Goal: Find specific page/section: Find specific page/section

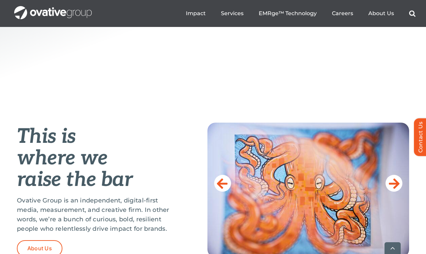
scroll to position [225, 0]
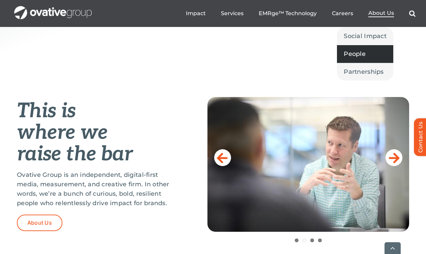
click at [350, 54] on span "People" at bounding box center [355, 53] width 22 height 9
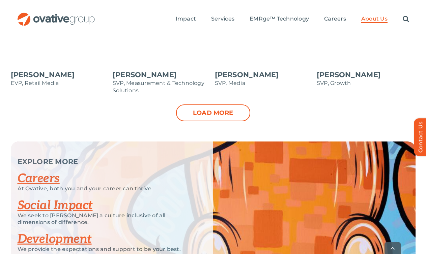
scroll to position [872, 0]
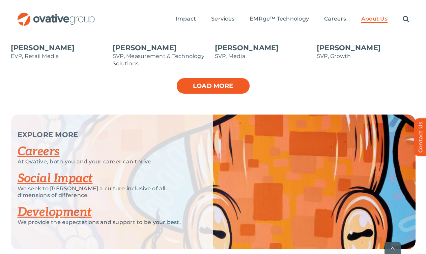
click at [232, 81] on link "Load more" at bounding box center [213, 86] width 74 height 17
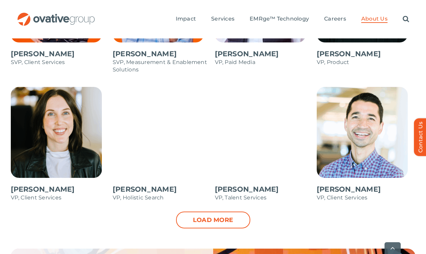
scroll to position [1003, 0]
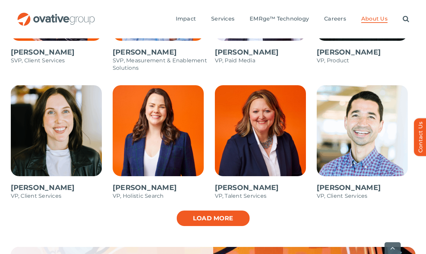
click at [225, 210] on link "Load more" at bounding box center [213, 218] width 74 height 17
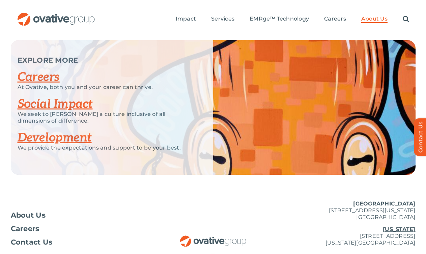
scroll to position [935, 0]
